Goal: Check status: Check status

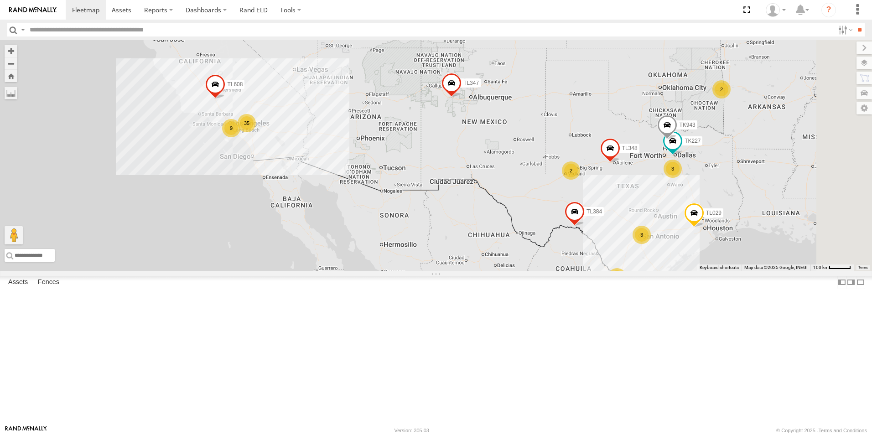
click at [256, 132] on div "35" at bounding box center [247, 123] width 18 height 18
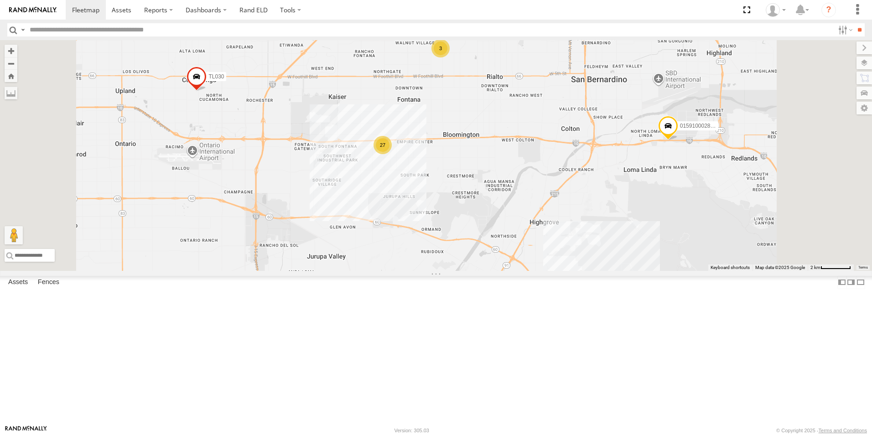
drag, startPoint x: 444, startPoint y: 108, endPoint x: 440, endPoint y: 161, distance: 53.5
click at [440, 161] on div "TL384 TL348 TL029 TL132 TK943 TL347 TL608 TK227 27 3 3 TL030 015910002848003" at bounding box center [436, 155] width 872 height 231
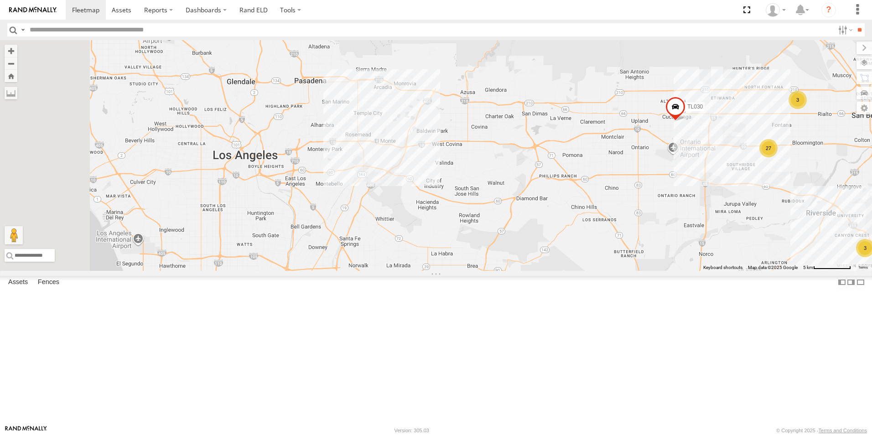
drag, startPoint x: 517, startPoint y: 286, endPoint x: 874, endPoint y: 290, distance: 357.3
click at [872, 290] on html at bounding box center [436, 217] width 872 height 435
click at [266, 141] on span at bounding box center [257, 133] width 16 height 16
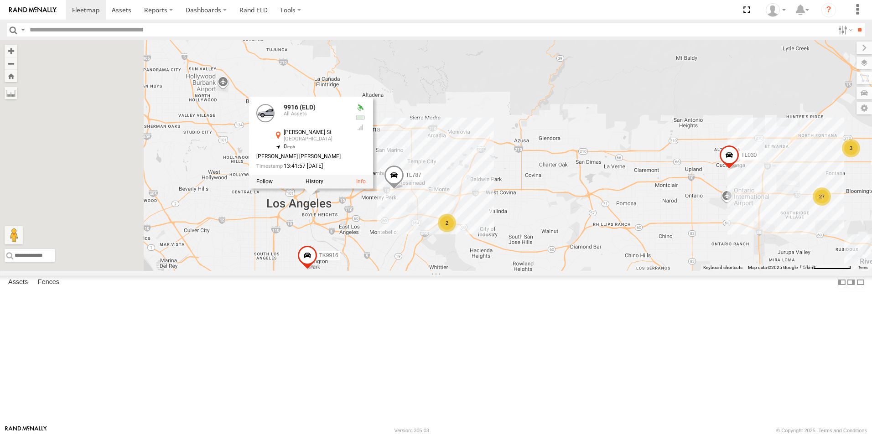
drag, startPoint x: 402, startPoint y: 250, endPoint x: 473, endPoint y: 319, distance: 99.1
click at [473, 271] on div "TL030 015910002848003 27 3 3 TL3010 TK9916 TL787 2 9916 (ELD) 9916 (ELD) All As…" at bounding box center [436, 155] width 872 height 231
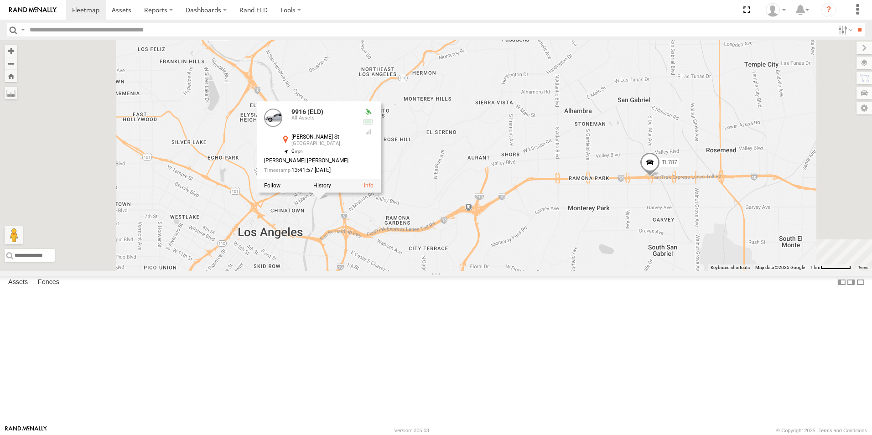
drag, startPoint x: 461, startPoint y: 292, endPoint x: 535, endPoint y: 311, distance: 76.8
click at [535, 271] on div "TL030 015910002848003 TL3010 TK9916 TL787 9916 (ELD) 9916 (ELD) All Assets [PER…" at bounding box center [436, 155] width 872 height 231
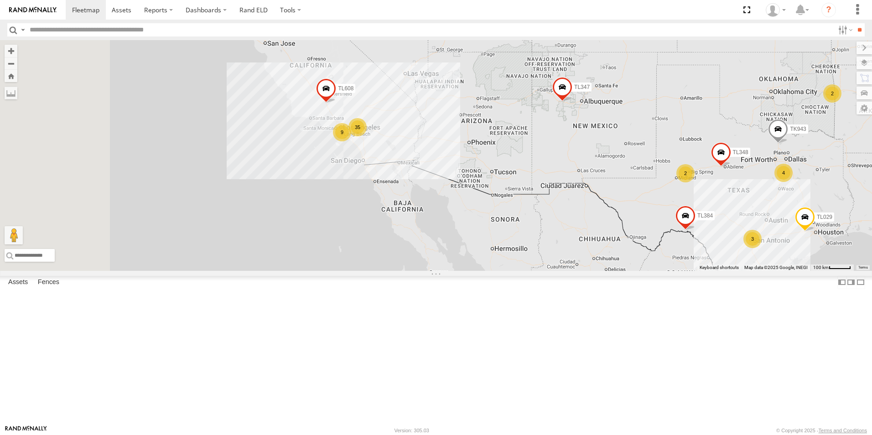
drag, startPoint x: 410, startPoint y: 185, endPoint x: 522, endPoint y: 190, distance: 111.9
click at [522, 190] on div "19 35 9 TL384 TL348 TL029 4 TL132 2 3 2 TK943 TL347 TL608" at bounding box center [436, 155] width 872 height 231
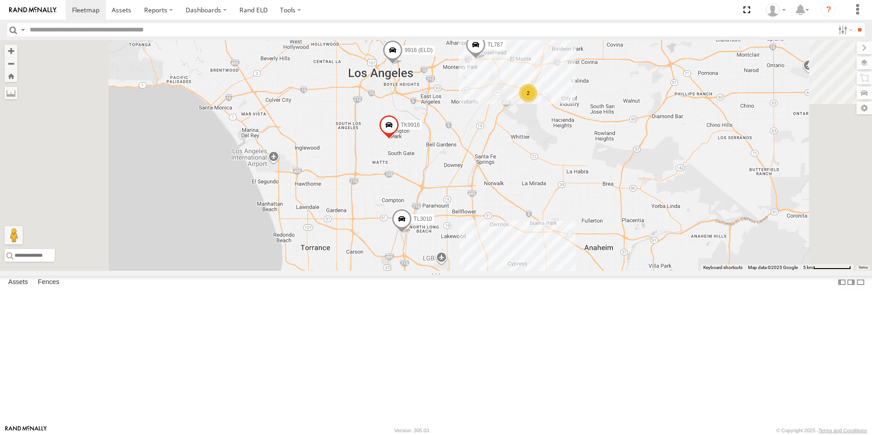
drag, startPoint x: 541, startPoint y: 142, endPoint x: 542, endPoint y: 159, distance: 16.9
click at [542, 159] on div "TL384 TL348 TL029 TL132 TK943 TL347 TL608 TL3010 3C8427104DF8 TL030 01591000284…" at bounding box center [436, 155] width 872 height 231
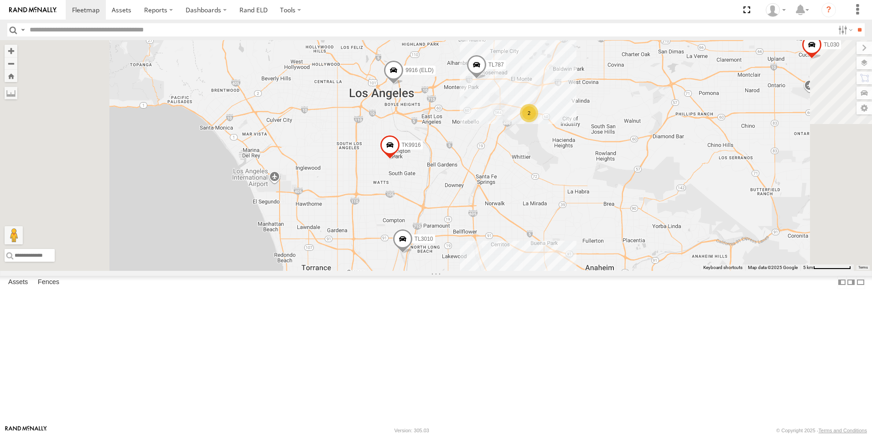
click at [404, 85] on span at bounding box center [394, 73] width 20 height 25
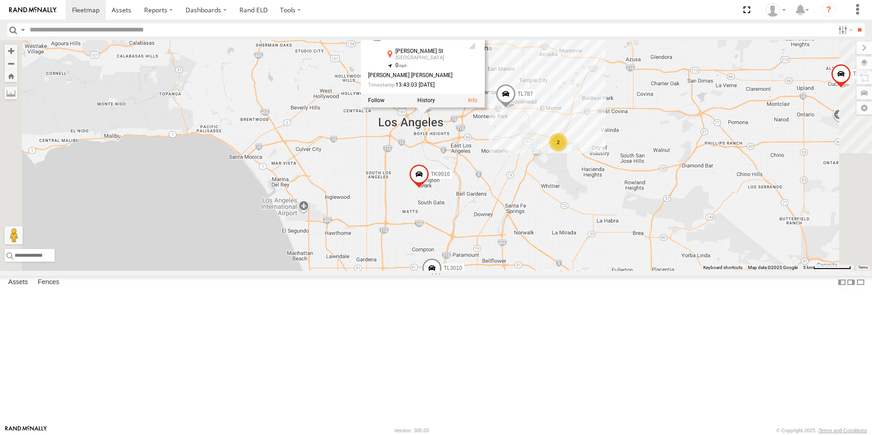
drag, startPoint x: 541, startPoint y: 206, endPoint x: 571, endPoint y: 235, distance: 42.3
click at [571, 235] on div "TL384 TL348 TL029 TL132 TK943 TL347 TL608 TL3010 3C8427104DF8 TL030 01591000284…" at bounding box center [436, 155] width 872 height 231
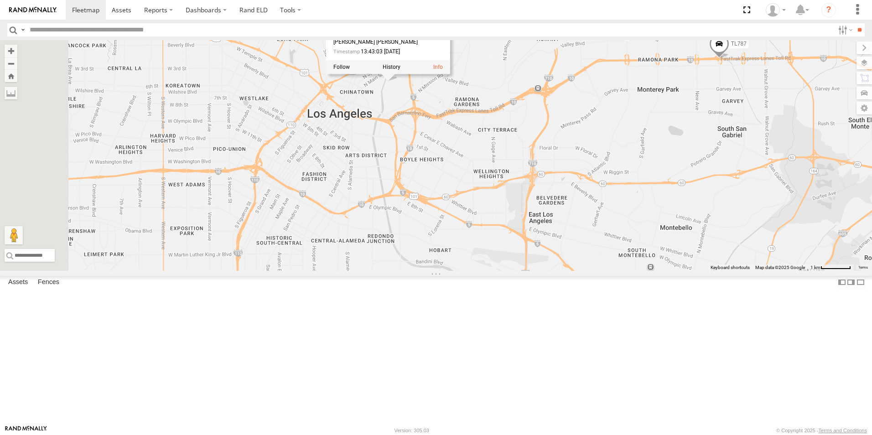
drag, startPoint x: 529, startPoint y: 226, endPoint x: 547, endPoint y: 319, distance: 93.9
click at [547, 271] on div "TL384 TL348 TL029 TL132 TK943 TL347 TL608 TL3010 3C8427104DF8 TL030 01591000284…" at bounding box center [436, 155] width 872 height 231
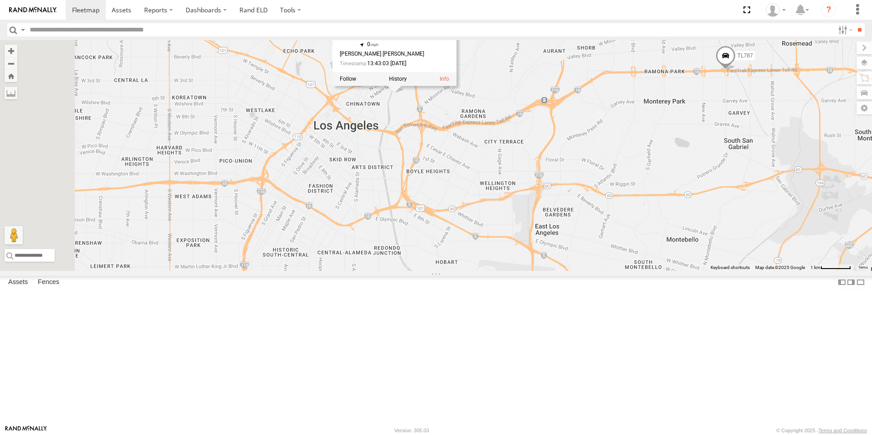
drag, startPoint x: 553, startPoint y: 191, endPoint x: 557, endPoint y: 206, distance: 15.6
click at [557, 206] on div "TL384 TL348 TL029 TL132 TK943 TL347 TL608 TL3010 3C8427104DF8 TL030 01591000284…" at bounding box center [436, 155] width 872 height 231
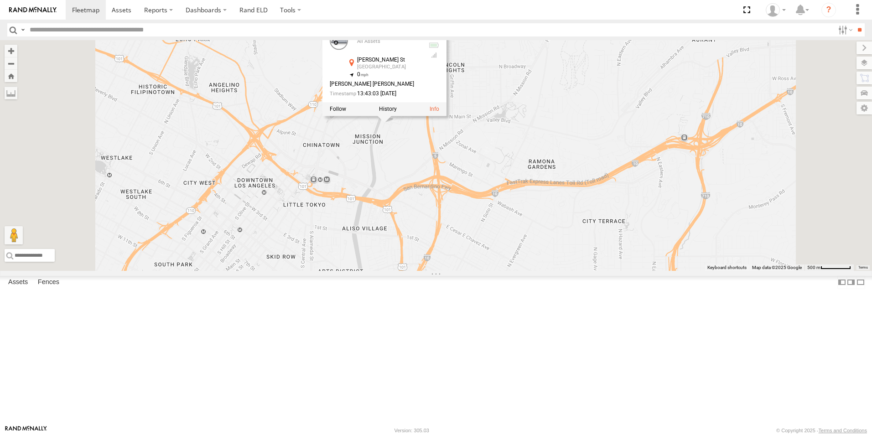
drag, startPoint x: 531, startPoint y: 194, endPoint x: 543, endPoint y: 233, distance: 40.7
click at [543, 233] on div "TL384 TL348 TL029 TL132 TK943 TL347 TL608 TL3010 3C8427104DF8 TL030 01591000284…" at bounding box center [436, 155] width 872 height 231
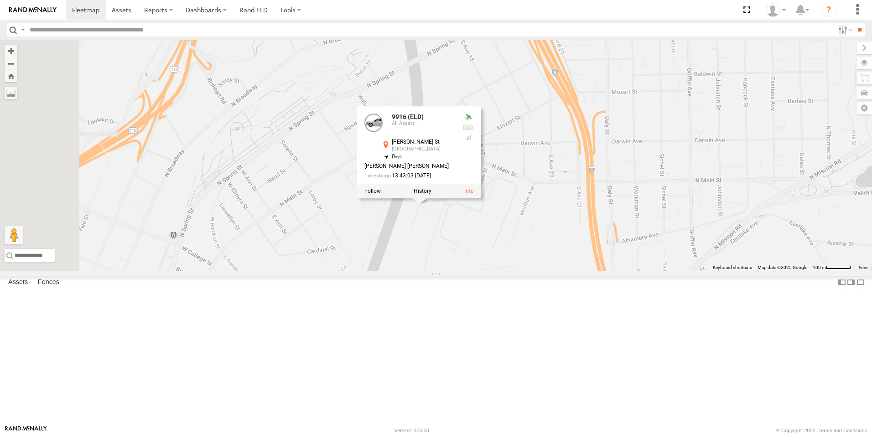
drag, startPoint x: 491, startPoint y: 229, endPoint x: 581, endPoint y: 305, distance: 117.9
click at [581, 271] on div "TL384 TL348 TL029 TL132 TK943 TL347 TL608 TL3010 3C8427104DF8 TL030 01591000284…" at bounding box center [436, 155] width 872 height 231
